Goal: Find specific page/section

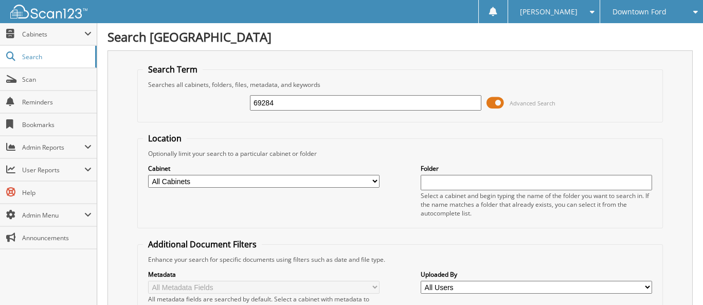
type input "69284"
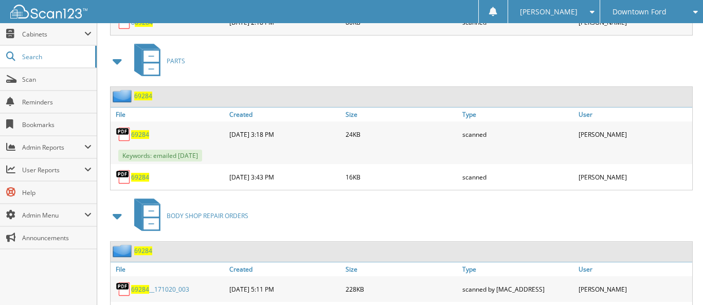
scroll to position [806, 0]
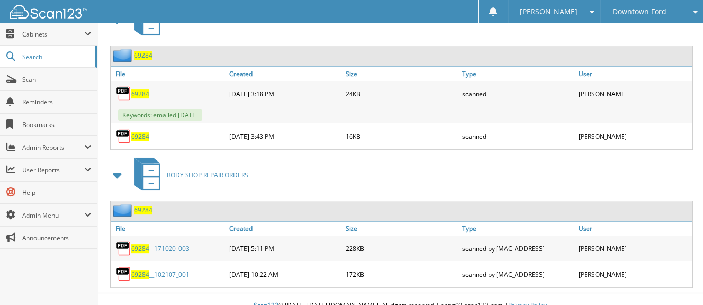
click at [144, 90] on span "69284" at bounding box center [140, 94] width 18 height 9
click at [26, 79] on span "Scan" at bounding box center [56, 79] width 69 height 9
